Goal: Task Accomplishment & Management: Complete application form

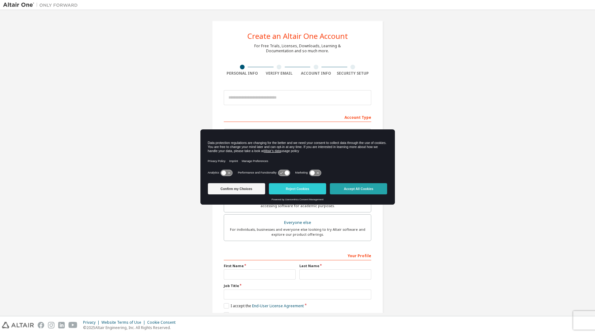
click at [353, 187] on button "Accept All Cookies" at bounding box center [358, 188] width 57 height 11
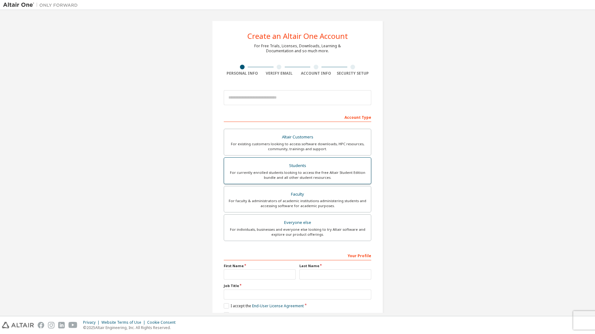
click at [331, 175] on div "For currently enrolled students looking to access the free Altair Student Editi…" at bounding box center [297, 175] width 139 height 10
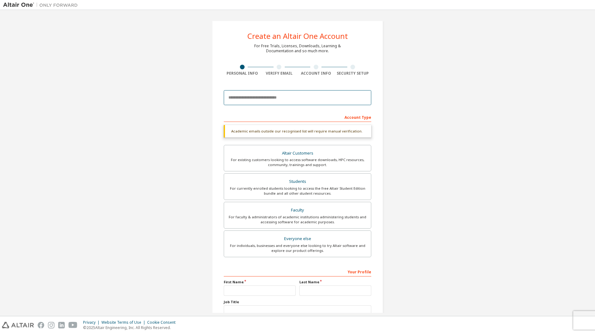
click at [287, 100] on input "email" at bounding box center [297, 97] width 147 height 15
type input "**********"
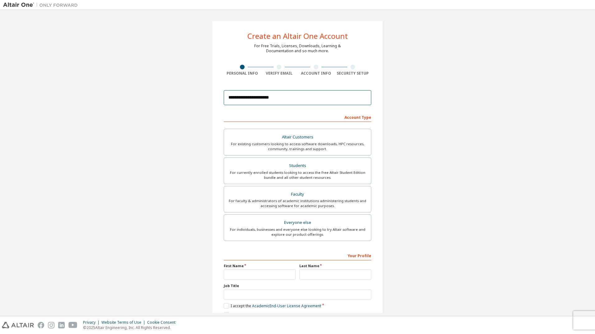
scroll to position [30, 0]
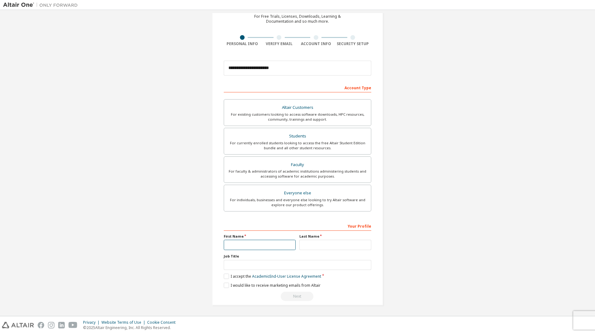
click at [253, 246] on input "text" at bounding box center [260, 245] width 72 height 10
type input "*********"
click at [308, 243] on input "text" at bounding box center [335, 245] width 72 height 10
type input "*******"
click at [264, 268] on input "text" at bounding box center [297, 265] width 147 height 10
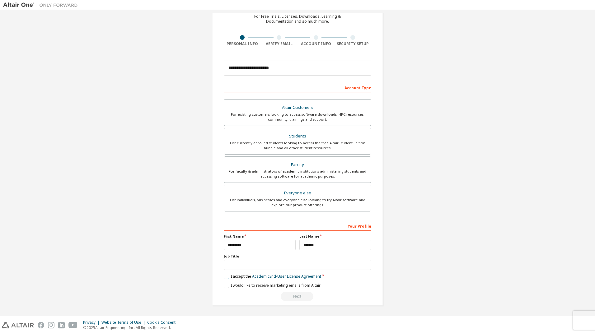
click at [225, 276] on label "I accept the Academic End-User License Agreement" at bounding box center [272, 276] width 97 height 5
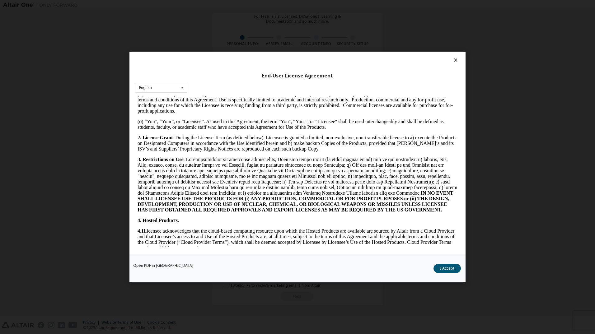
scroll to position [498, 0]
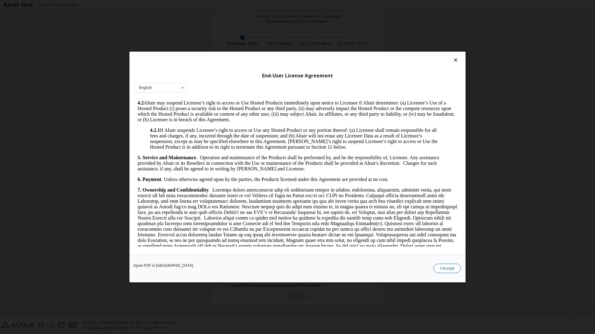
click at [451, 270] on button "I Accept" at bounding box center [446, 268] width 27 height 9
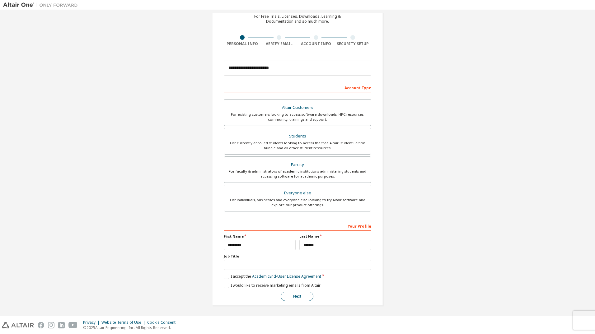
click at [287, 294] on button "Next" at bounding box center [296, 296] width 33 height 9
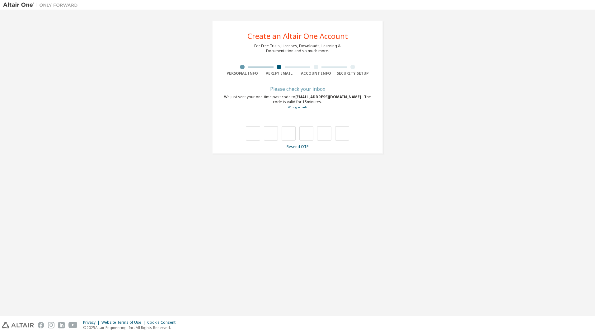
scroll to position [0, 0]
type input "*"
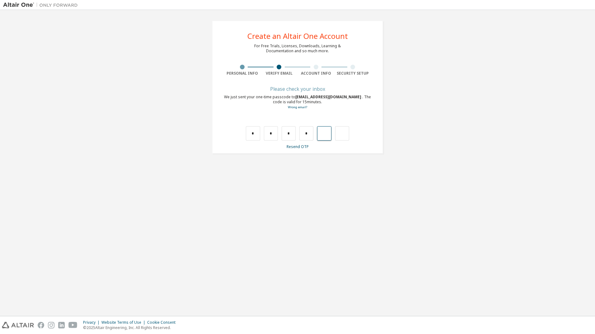
type input "*"
